Goal: Transaction & Acquisition: Purchase product/service

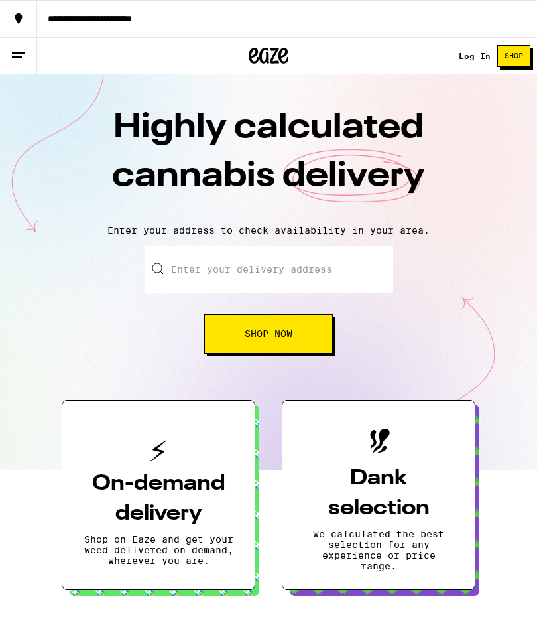
click at [297, 269] on input "Enter your delivery address" at bounding box center [269, 269] width 249 height 46
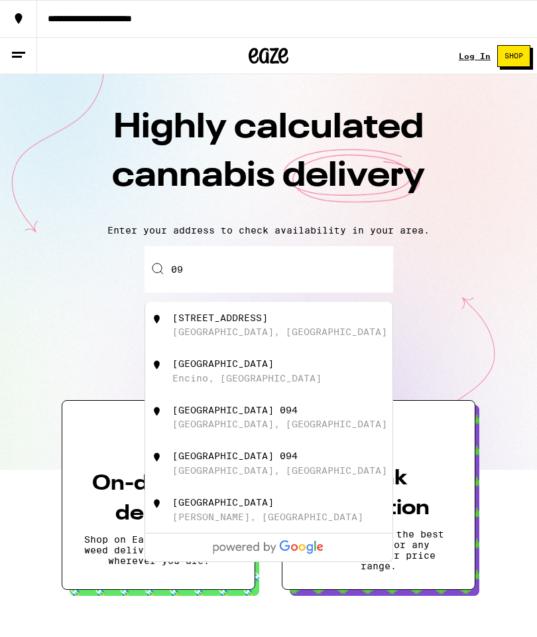
type input "0"
click at [279, 332] on div "[GEOGRAPHIC_DATA], [GEOGRAPHIC_DATA]" at bounding box center [279, 331] width 215 height 11
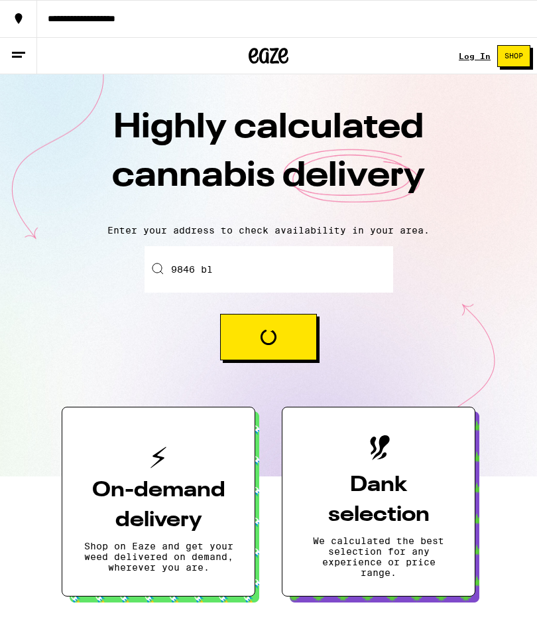
type input "[STREET_ADDRESS]"
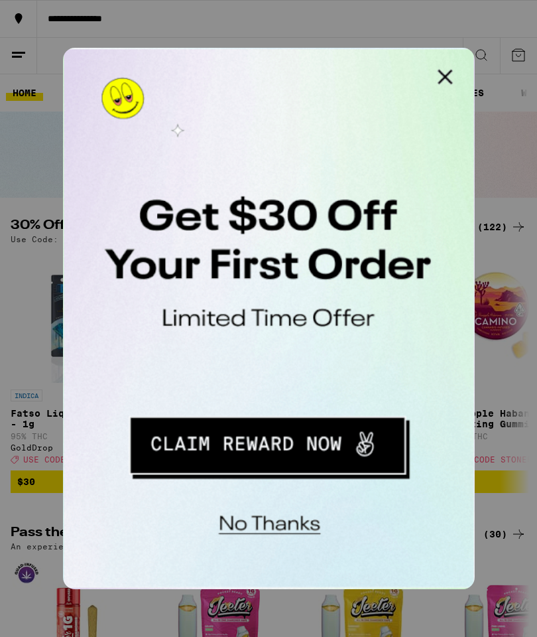
click at [236, 62] on button "Close Modal" at bounding box center [231, 61] width 27 height 27
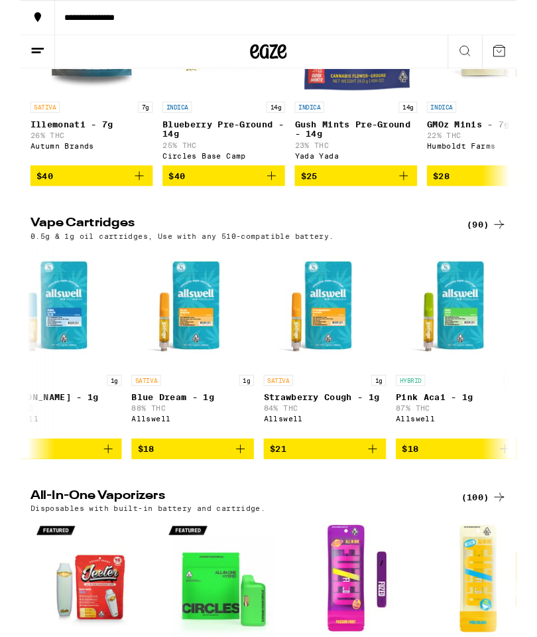
scroll to position [0, 465]
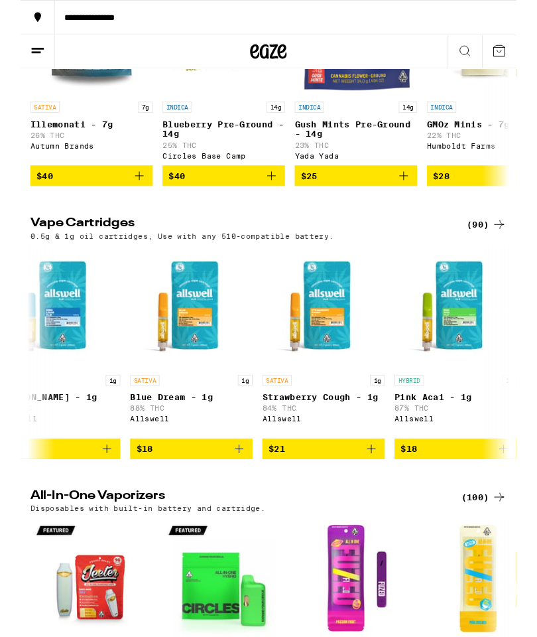
click at [504, 251] on div "(90)" at bounding box center [504, 243] width 43 height 16
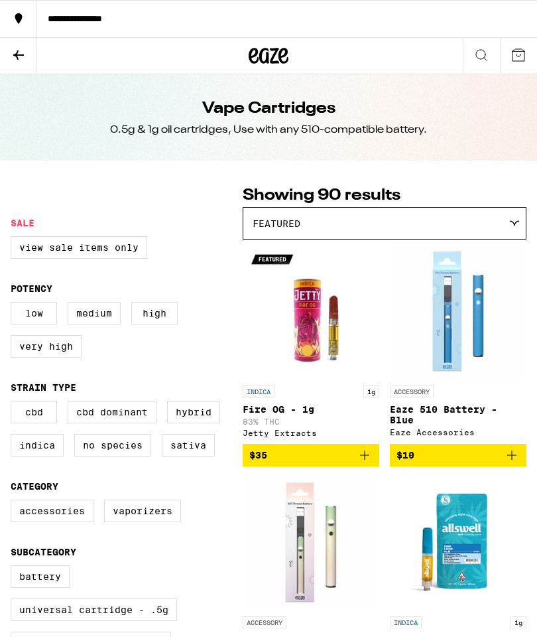
click at [139, 254] on label "View Sale Items Only" at bounding box center [79, 247] width 137 height 23
click at [14, 239] on input "View Sale Items Only" at bounding box center [13, 238] width 1 height 1
checkbox input "true"
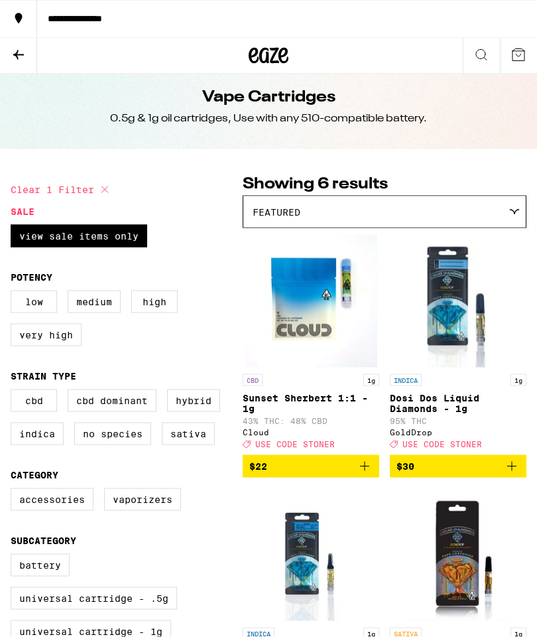
scroll to position [12, 0]
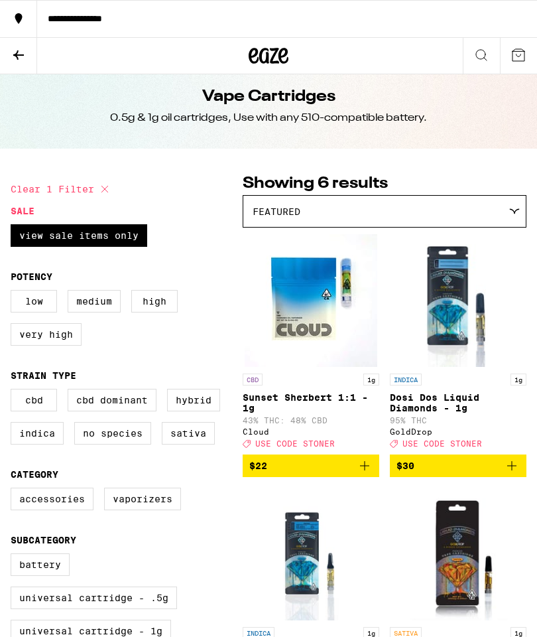
click at [340, 404] on p "Sunset Sherbert 1:1 - 1g" at bounding box center [311, 402] width 137 height 21
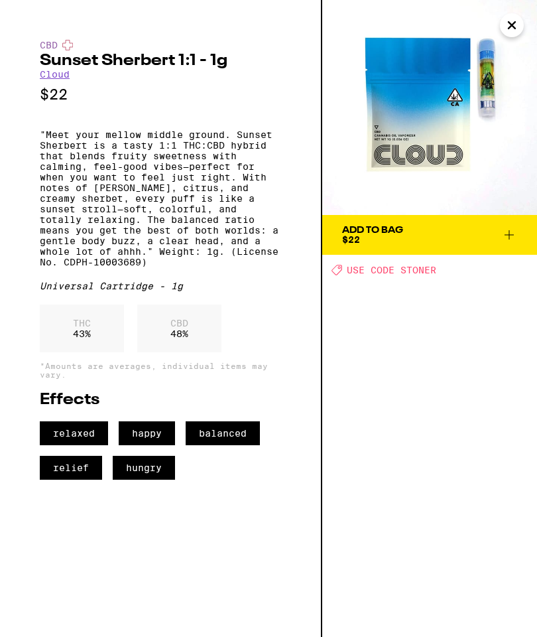
click at [440, 532] on div "Add To Bag $22 Deal Created with Sketch. USE CODE [PERSON_NAME]" at bounding box center [429, 318] width 215 height 637
click at [515, 27] on icon "Close" at bounding box center [512, 25] width 16 height 20
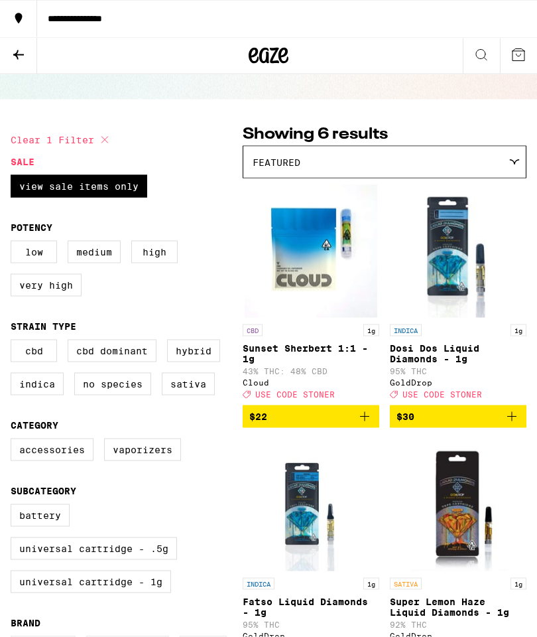
scroll to position [62, 0]
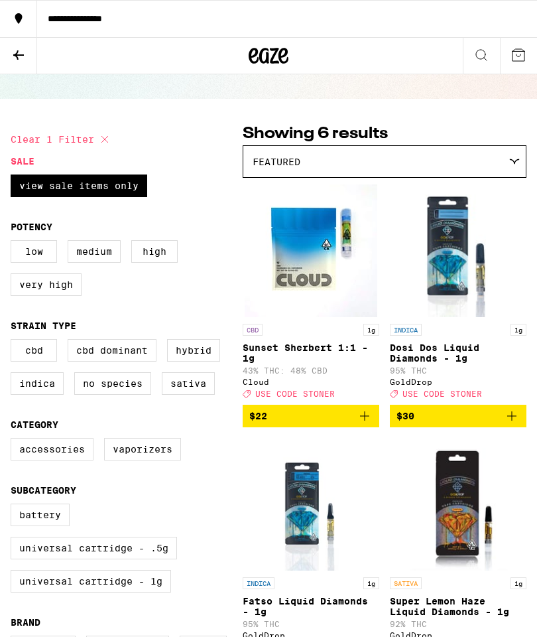
click at [111, 260] on label "Medium" at bounding box center [94, 251] width 53 height 23
click at [14, 243] on input "Medium" at bounding box center [13, 242] width 1 height 1
checkbox input "true"
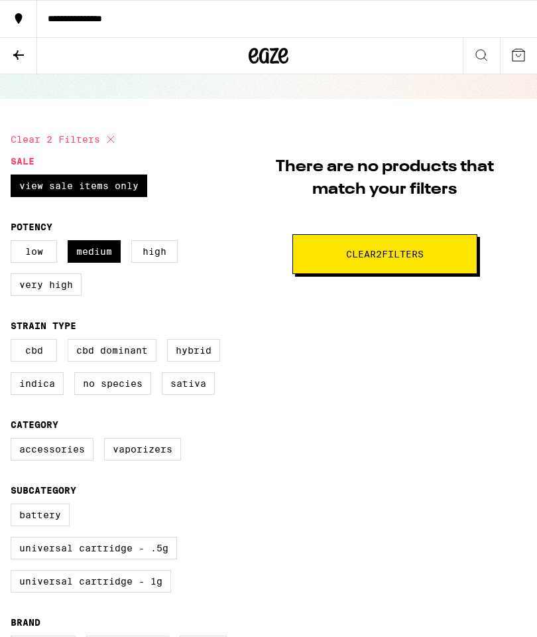
click at [118, 188] on label "View Sale Items Only" at bounding box center [79, 185] width 137 height 23
click at [14, 177] on input "View Sale Items Only" at bounding box center [13, 176] width 1 height 1
checkbox input "false"
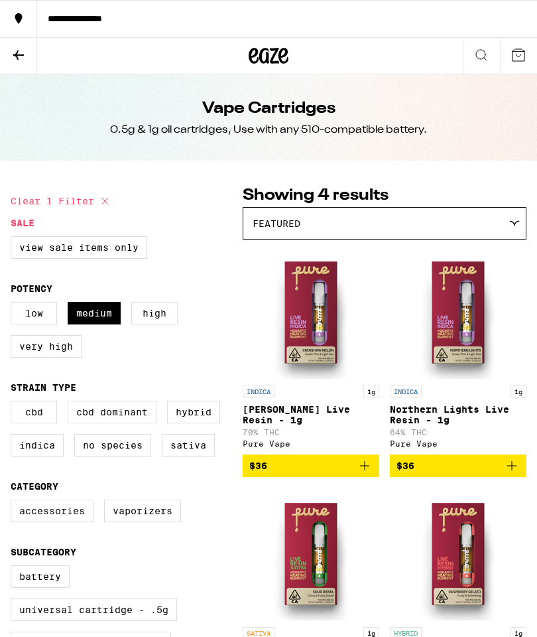
click at [39, 322] on label "Low" at bounding box center [34, 313] width 46 height 23
click at [14, 304] on input "Low" at bounding box center [13, 304] width 1 height 1
checkbox input "true"
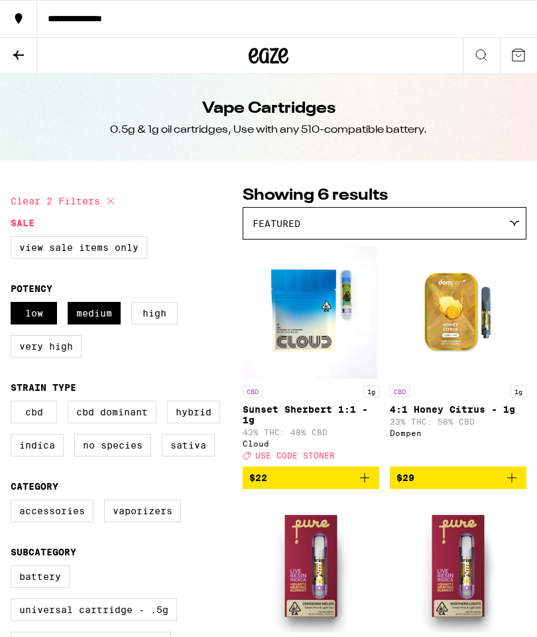
click at [97, 323] on label "Medium" at bounding box center [94, 313] width 53 height 23
click at [14, 304] on input "Medium" at bounding box center [13, 304] width 1 height 1
checkbox input "false"
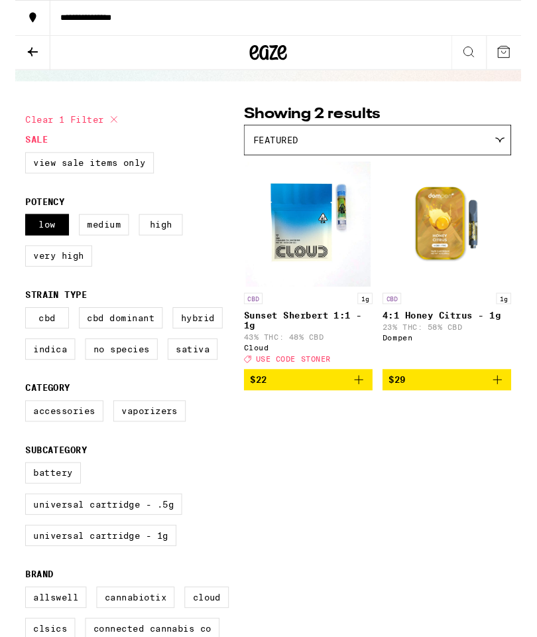
scroll to position [52, 0]
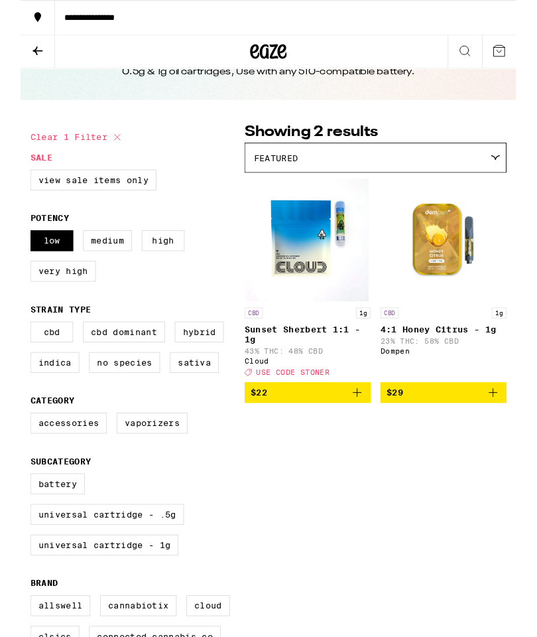
click at [45, 266] on label "Low" at bounding box center [34, 260] width 46 height 23
click at [14, 252] on input "Low" at bounding box center [13, 251] width 1 height 1
checkbox input "false"
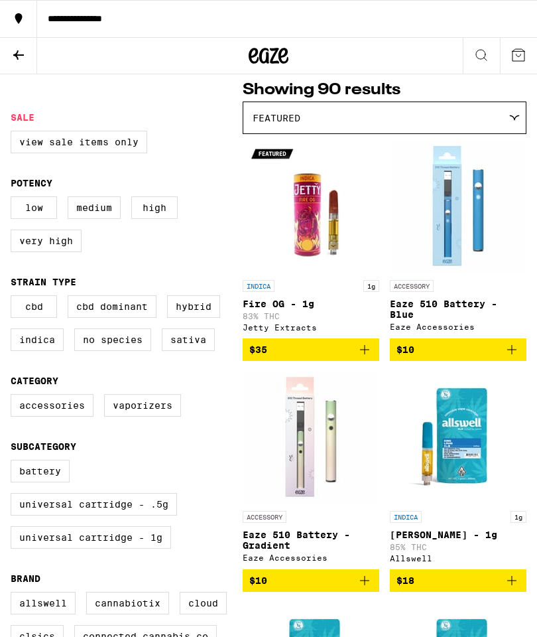
click at [175, 210] on label "High" at bounding box center [154, 207] width 46 height 23
click at [14, 199] on input "High" at bounding box center [13, 198] width 1 height 1
checkbox input "true"
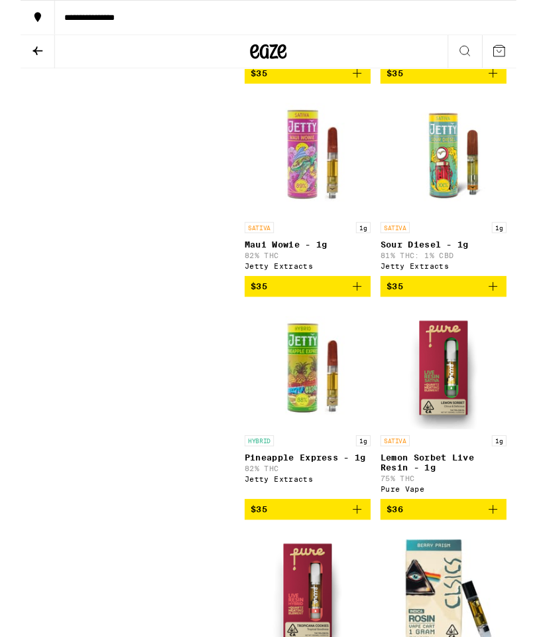
scroll to position [2752, 0]
